Goal: Communication & Community: Answer question/provide support

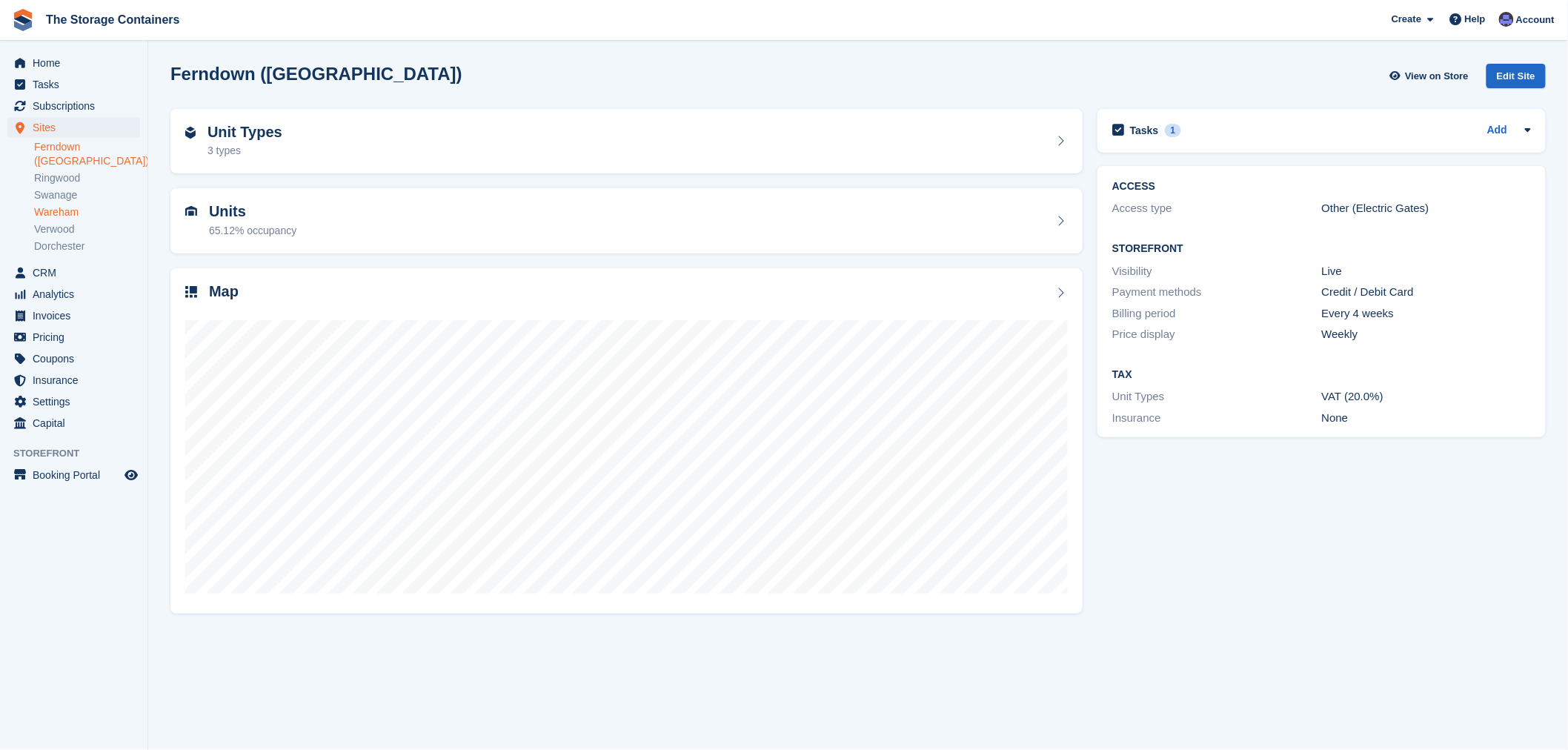
click at [62, 205] on link "Wareham" at bounding box center [87, 212] width 106 height 14
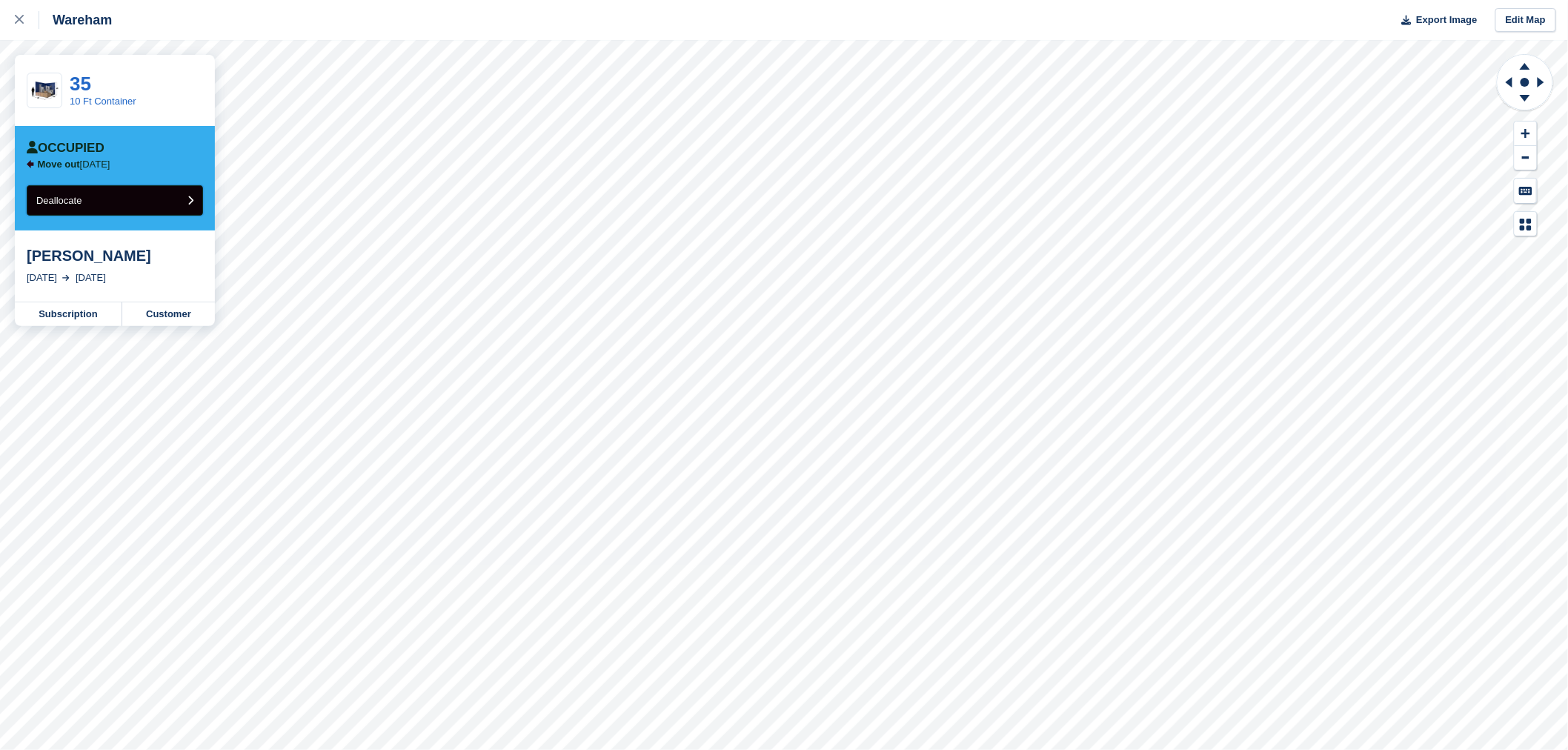
click at [111, 196] on button "Deallocate" at bounding box center [115, 200] width 176 height 30
click at [142, 202] on button "Deallocate" at bounding box center [115, 200] width 176 height 30
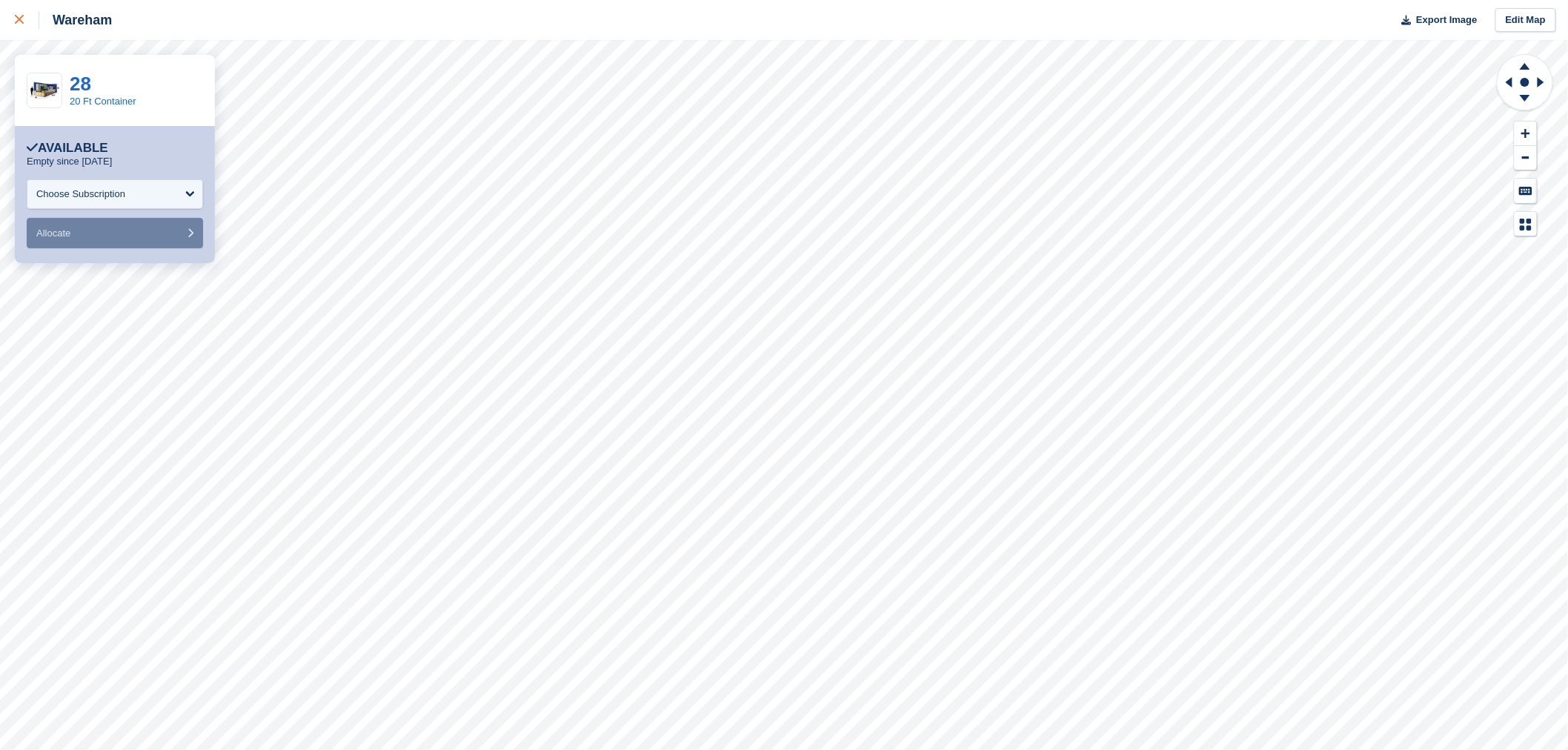
click at [14, 17] on link at bounding box center [19, 20] width 39 height 40
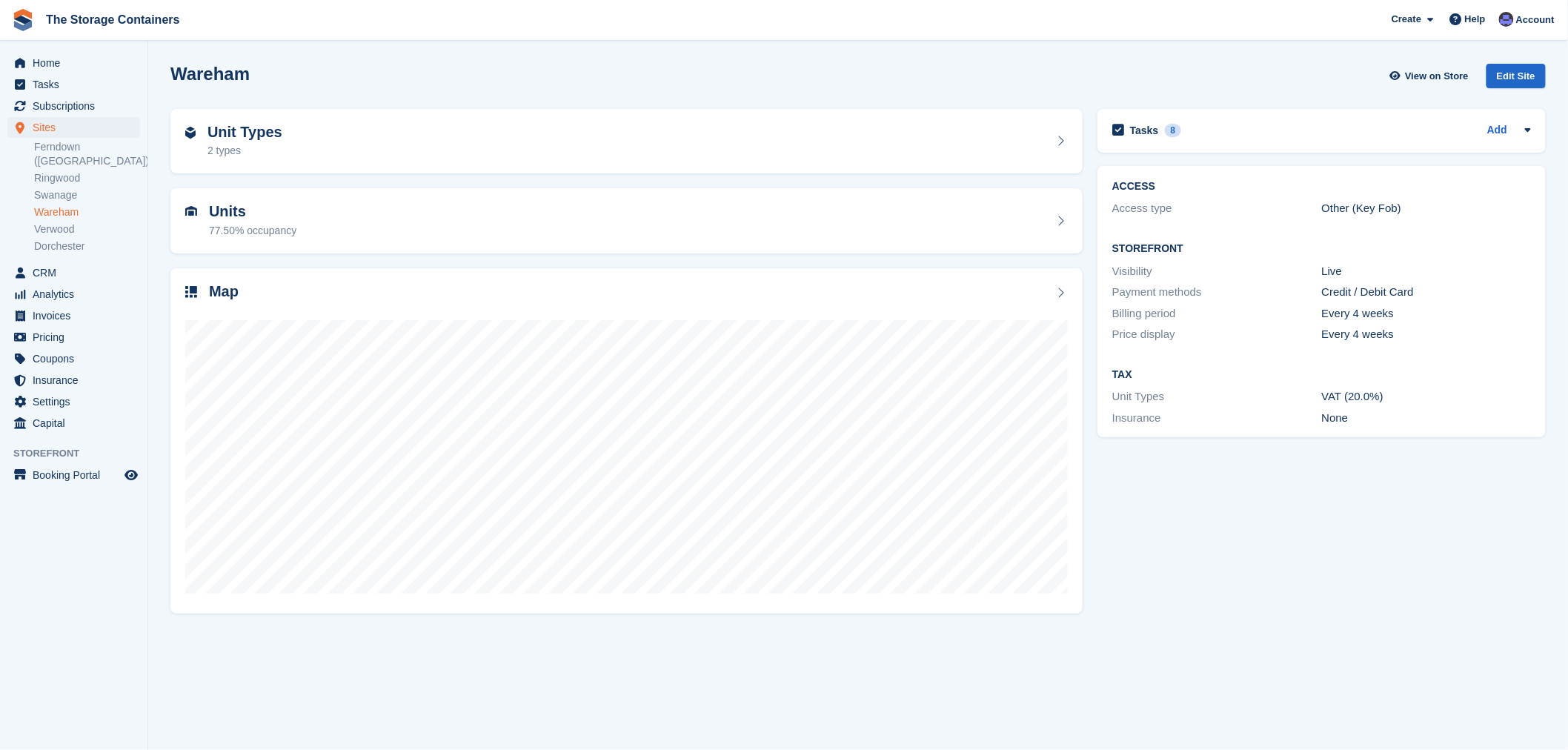
click at [1264, 479] on div "Tasks 8 Add Has [PERSON_NAME] emptied container number 4? - any overpayment due…" at bounding box center [1321, 360] width 463 height 518
click at [87, 60] on span "Home" at bounding box center [77, 62] width 89 height 21
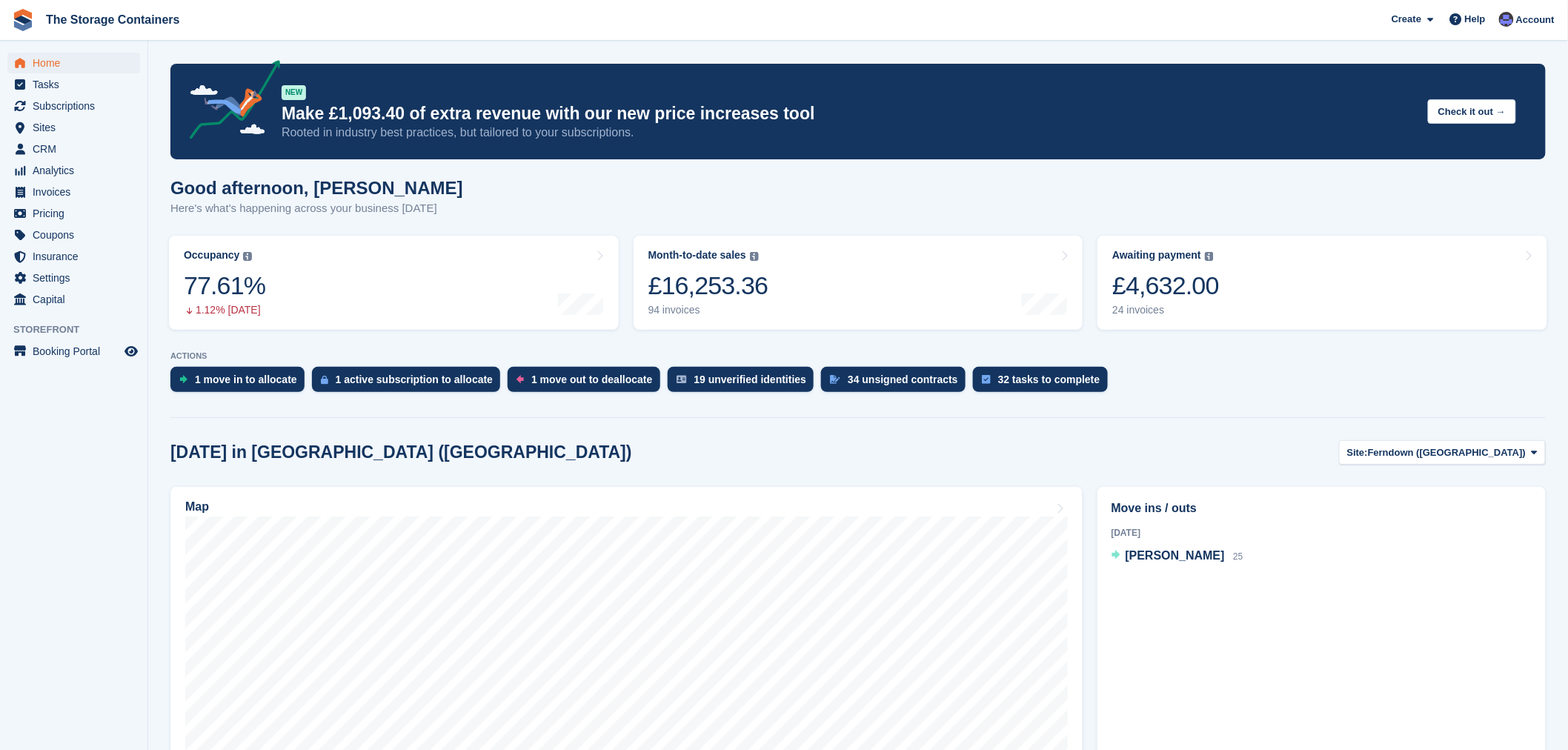
click at [1195, 402] on section "NEW Make £1,093.40 of extra revenue with our new price increases tool Rooted in…" at bounding box center [858, 567] width 1419 height 1133
click at [1104, 195] on div "Good afternoon, Dan Here's what's happening across your business today" at bounding box center [858, 206] width 1375 height 57
click at [1138, 396] on div "1 move in to allocate 1 active subscription to allocate 1 move out to deallocat…" at bounding box center [858, 383] width 1375 height 33
click at [1153, 191] on div "Good afternoon, [PERSON_NAME] Here's what's happening across your business [DAT…" at bounding box center [858, 206] width 1375 height 57
click at [979, 196] on div "Good afternoon, [PERSON_NAME] Here's what's happening across your business [DAT…" at bounding box center [858, 206] width 1375 height 57
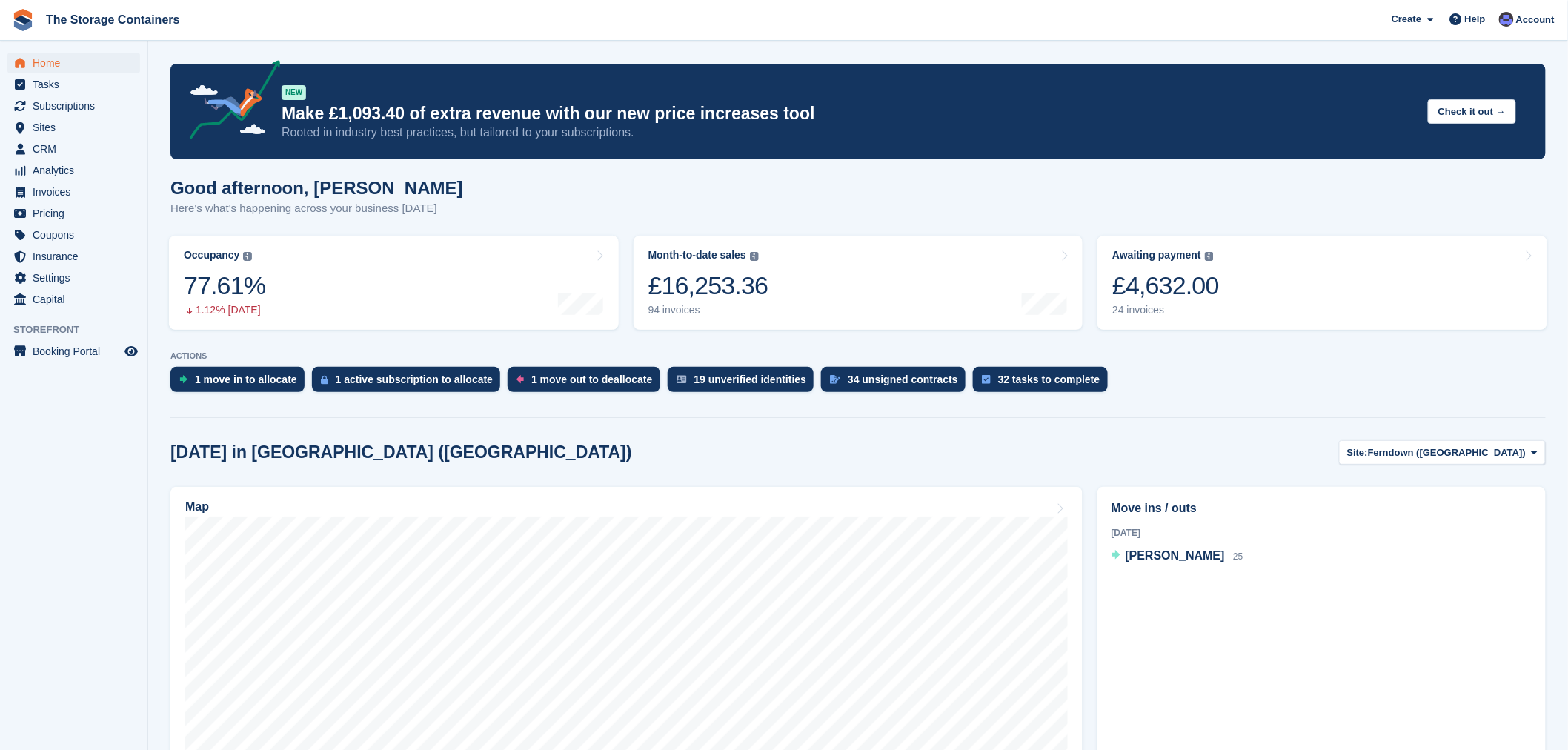
click at [506, 191] on div "Good afternoon, [PERSON_NAME] Here's what's happening across your business [DAT…" at bounding box center [858, 206] width 1375 height 57
click at [809, 181] on div "Good afternoon, [PERSON_NAME] Here's what's happening across your business [DAT…" at bounding box center [858, 206] width 1375 height 57
click at [1122, 359] on p "ACTIONS" at bounding box center [858, 356] width 1375 height 10
click at [1191, 375] on div "1 move in to allocate 1 active subscription to allocate 1 move out to deallocat…" at bounding box center [858, 383] width 1375 height 33
click at [1256, 186] on div "Good afternoon, [PERSON_NAME] Here's what's happening across your business [DAT…" at bounding box center [858, 206] width 1375 height 57
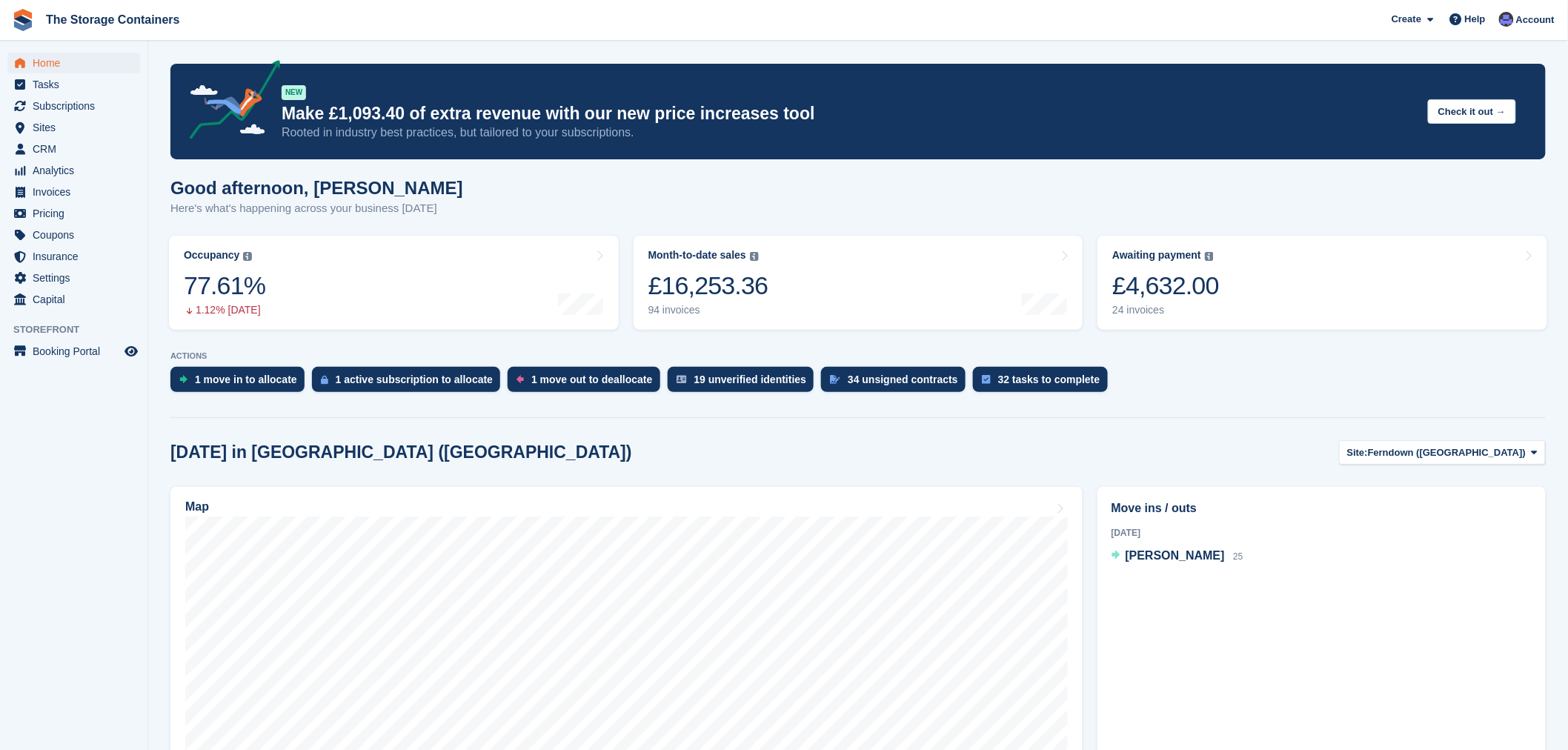
click at [1285, 358] on p "ACTIONS" at bounding box center [858, 356] width 1375 height 10
click at [72, 61] on span "Home" at bounding box center [77, 62] width 89 height 21
click at [1186, 386] on div "1 move in to allocate 1 active subscription to allocate 1 move out to deallocat…" at bounding box center [858, 383] width 1375 height 33
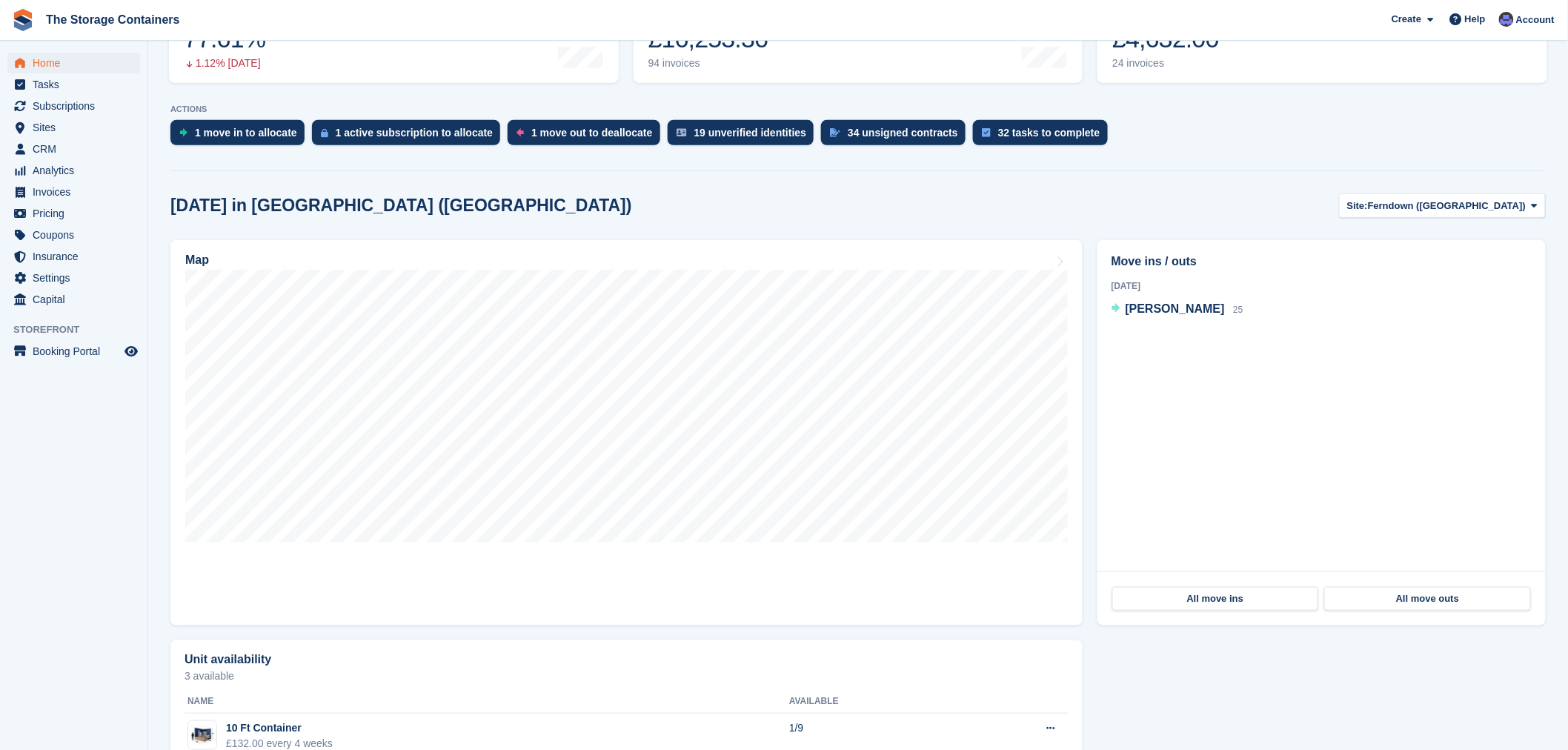
scroll to position [384, 0]
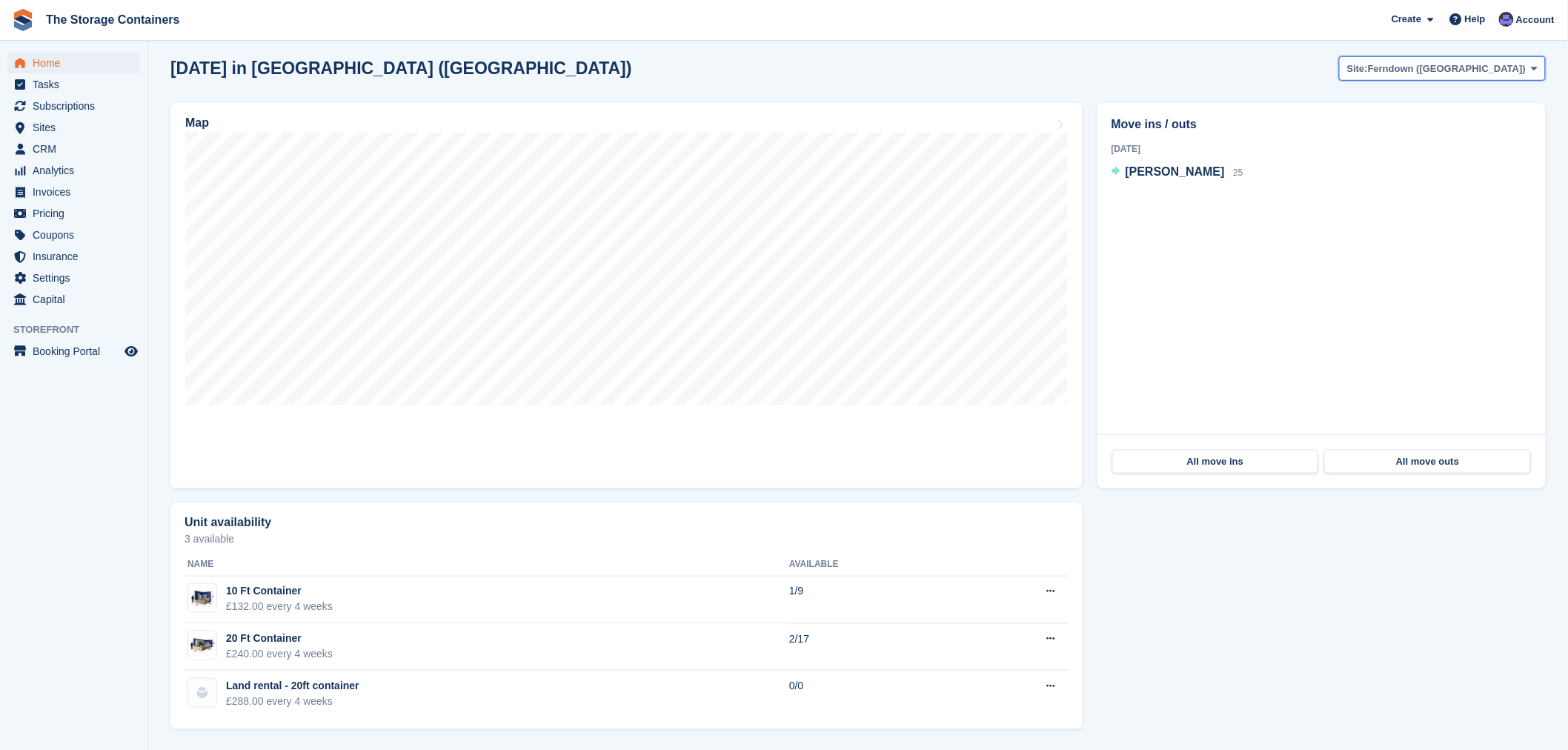
click at [1441, 65] on span "Ferndown ([GEOGRAPHIC_DATA])" at bounding box center [1447, 69] width 158 height 15
click at [1454, 176] on link "Wareham" at bounding box center [1441, 183] width 193 height 27
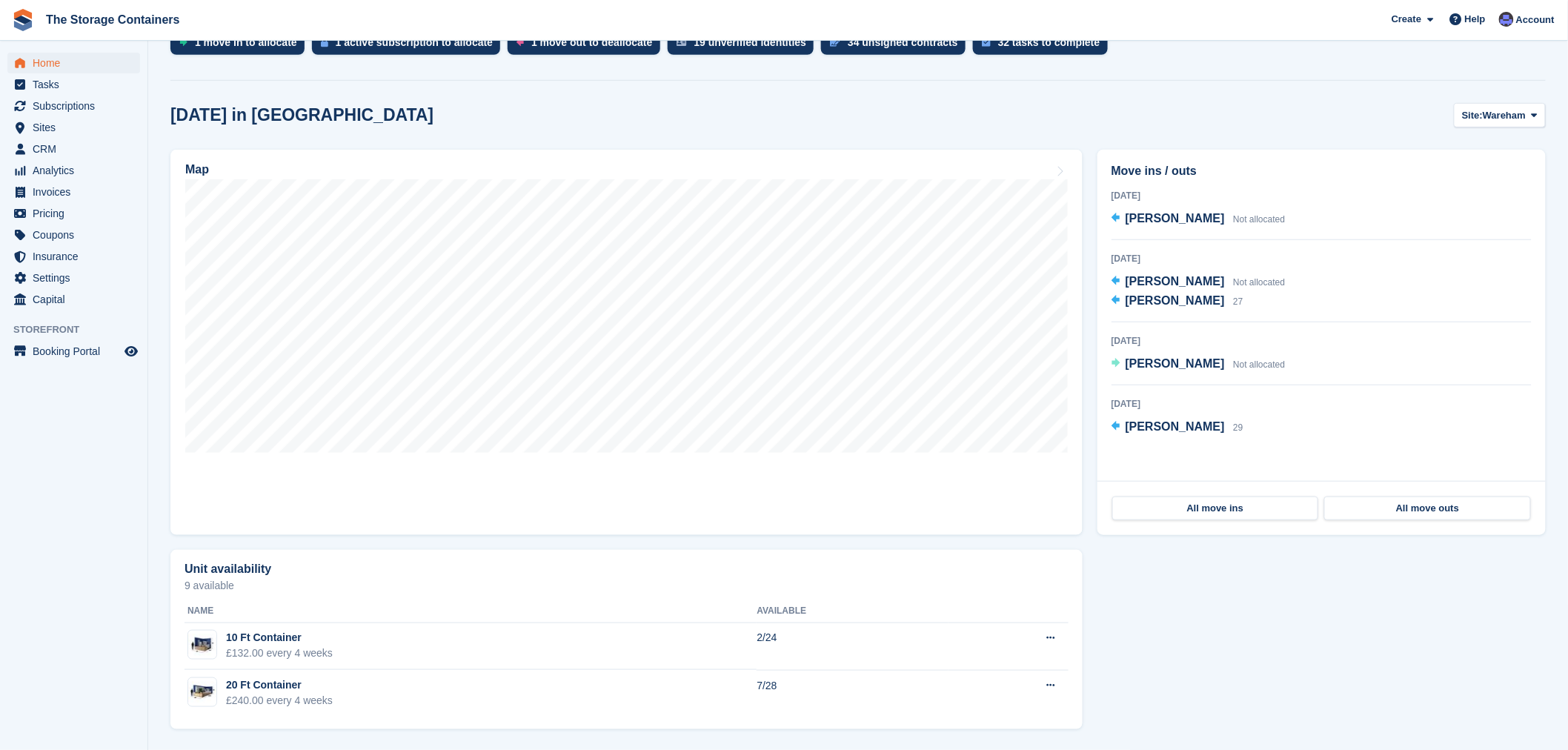
scroll to position [337, 0]
click at [1152, 283] on span "Tracey Downton" at bounding box center [1175, 281] width 99 height 13
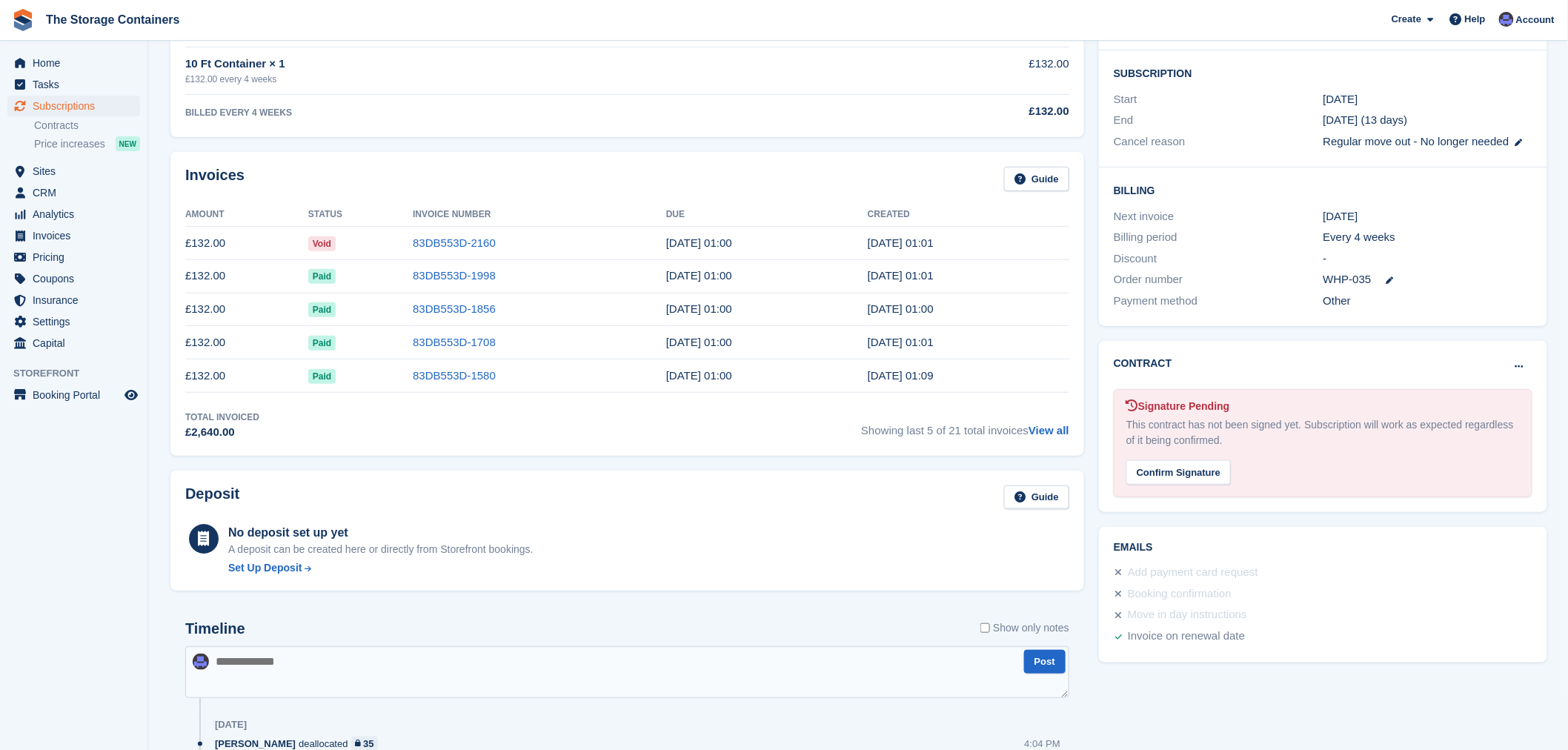
scroll to position [493, 0]
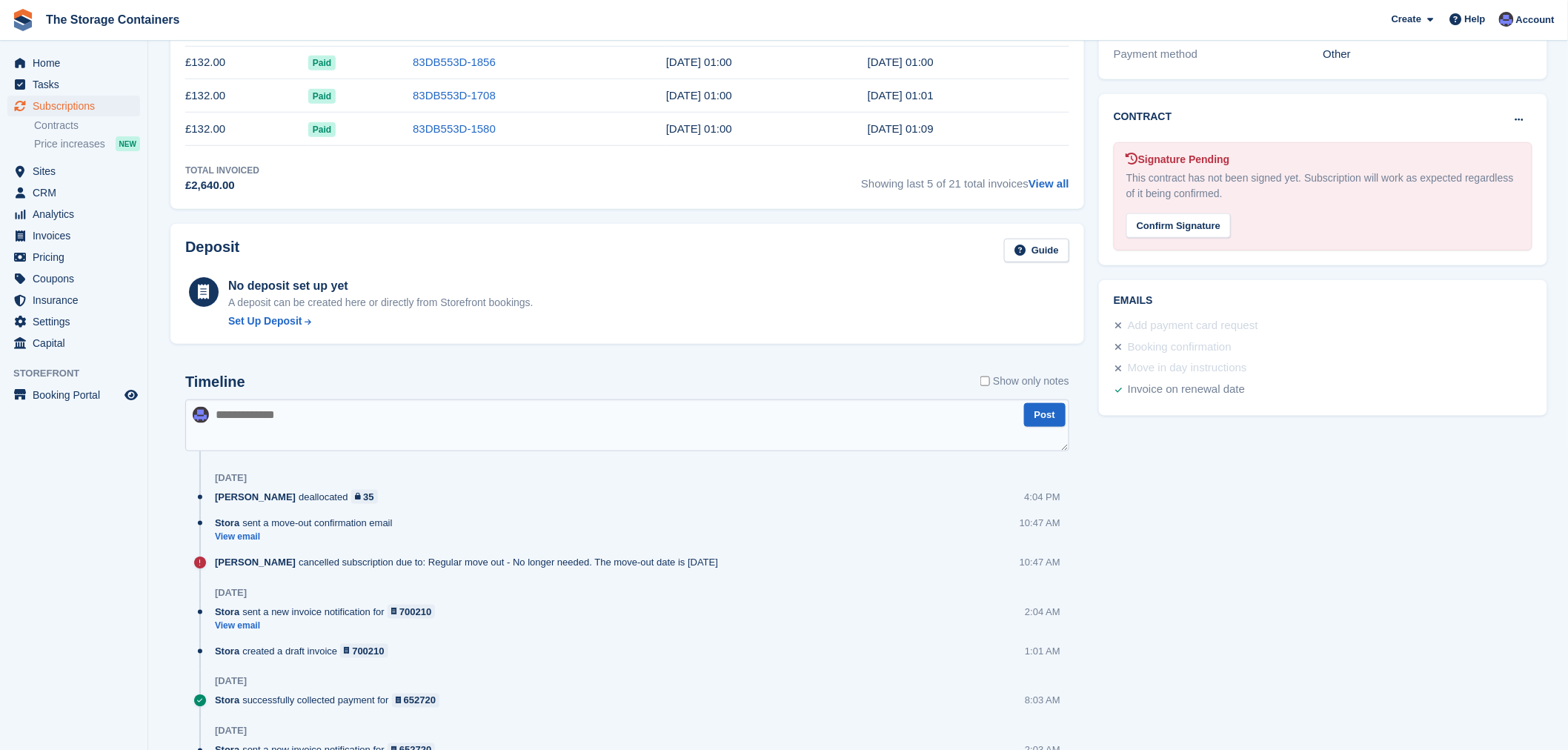
click at [364, 430] on textarea at bounding box center [627, 425] width 884 height 52
type textarea "**********"
click at [1043, 419] on button "Post" at bounding box center [1044, 415] width 41 height 25
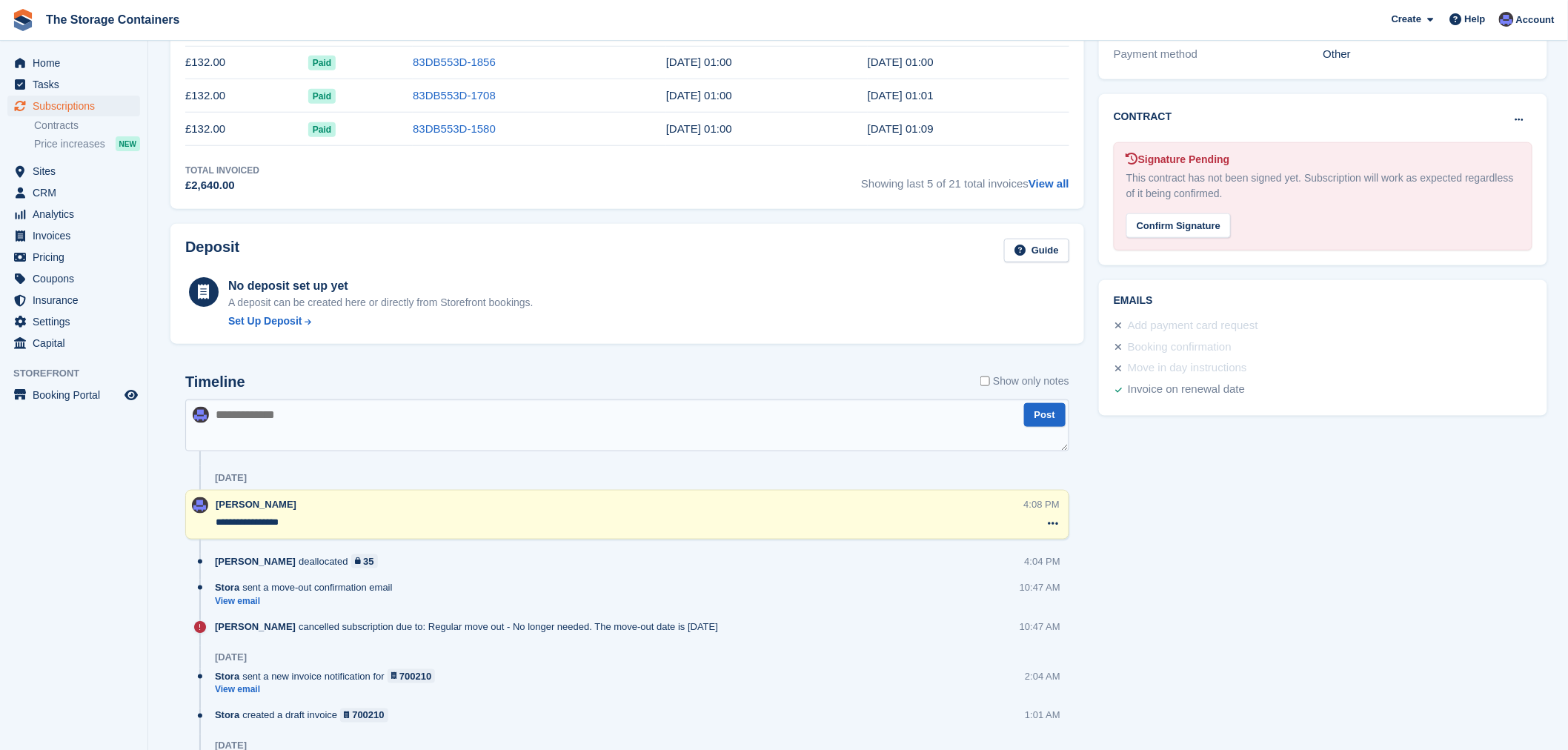
click at [1211, 505] on div "Tasks 0 Add No tasks related to Subscription #32576 Booking Customer Tracey Dow…" at bounding box center [1322, 399] width 463 height 1578
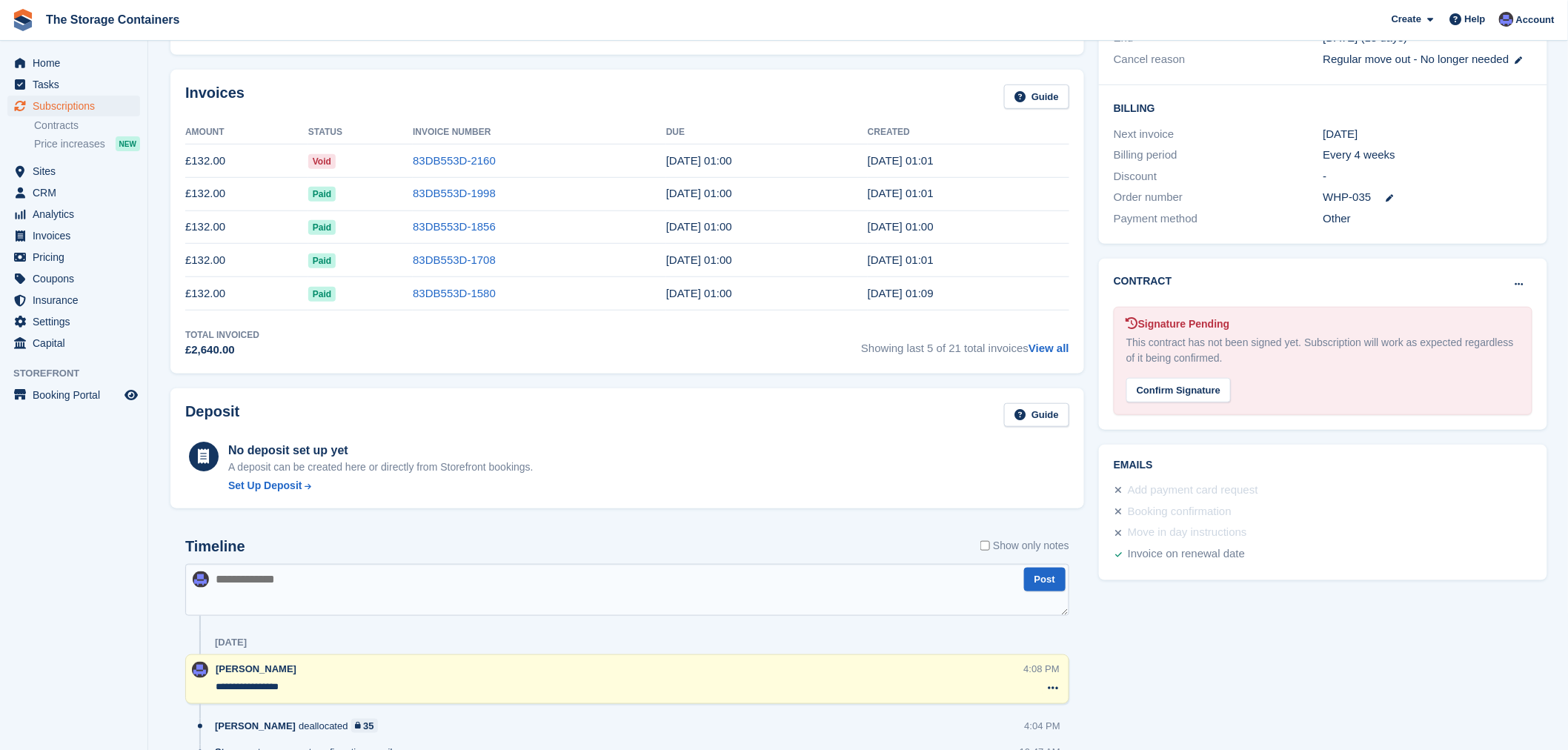
scroll to position [164, 0]
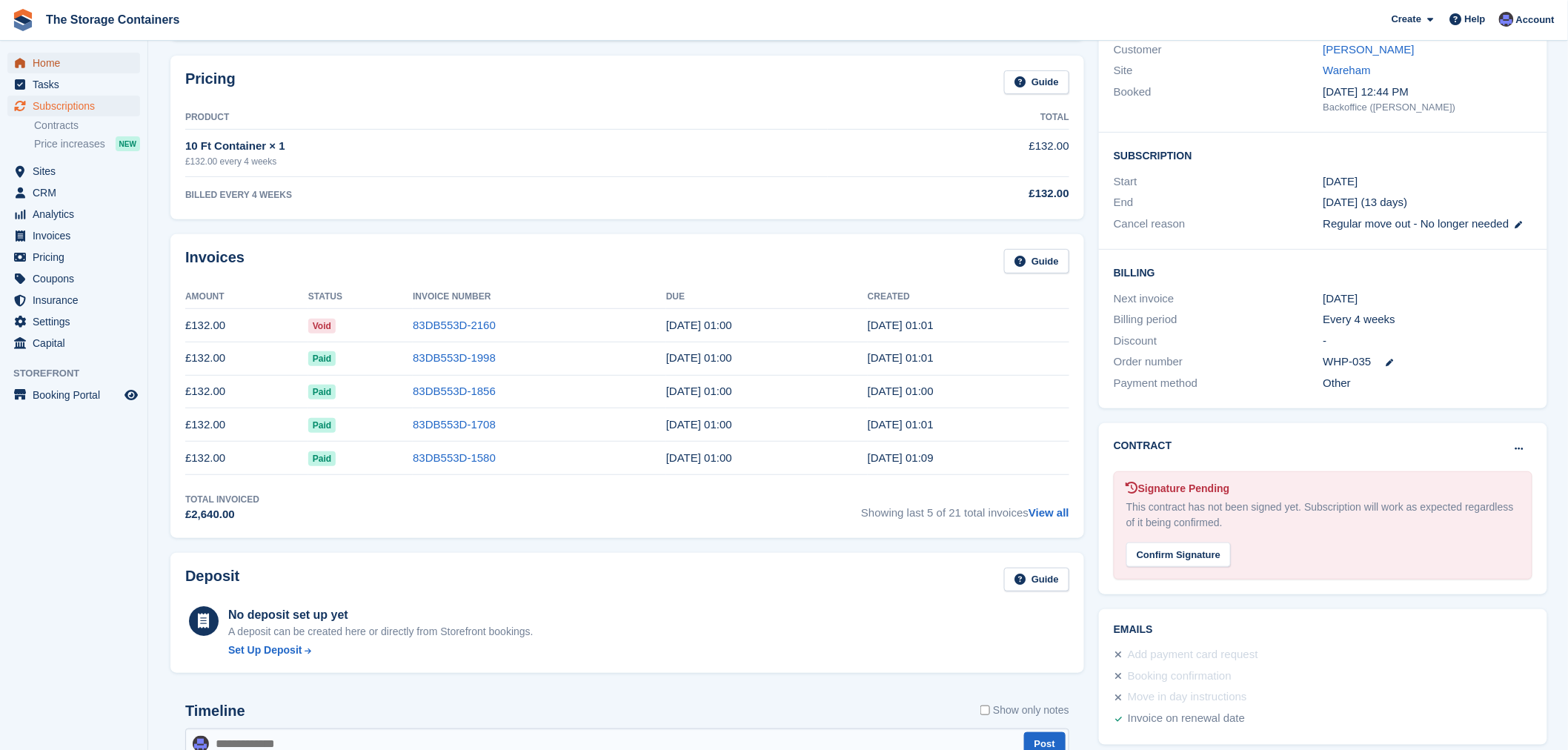
click at [84, 70] on span "Home" at bounding box center [77, 62] width 89 height 21
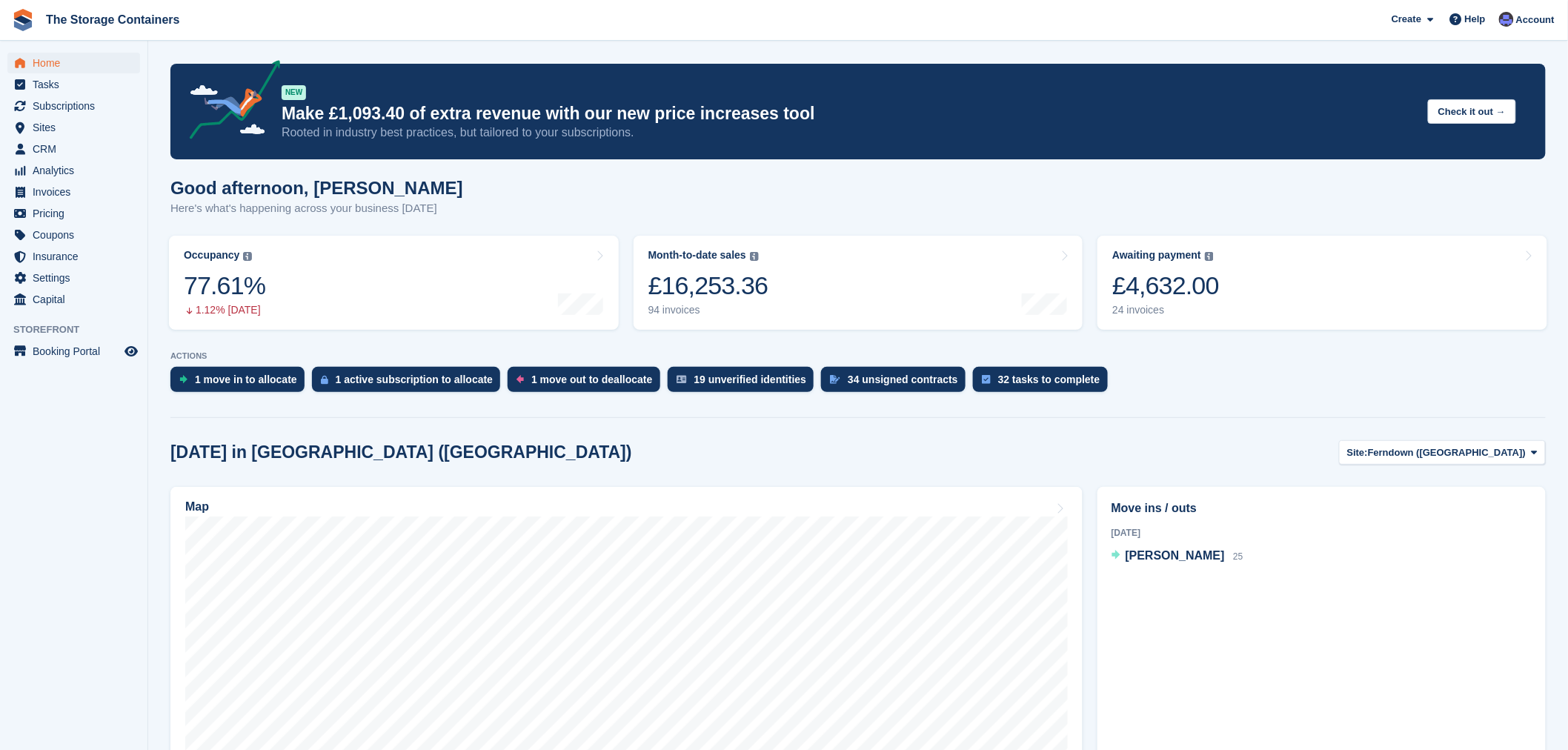
click at [1138, 187] on div "Good afternoon, [PERSON_NAME] Here's what's happening across your business [DAT…" at bounding box center [858, 206] width 1375 height 57
